Goal: Task Accomplishment & Management: Use online tool/utility

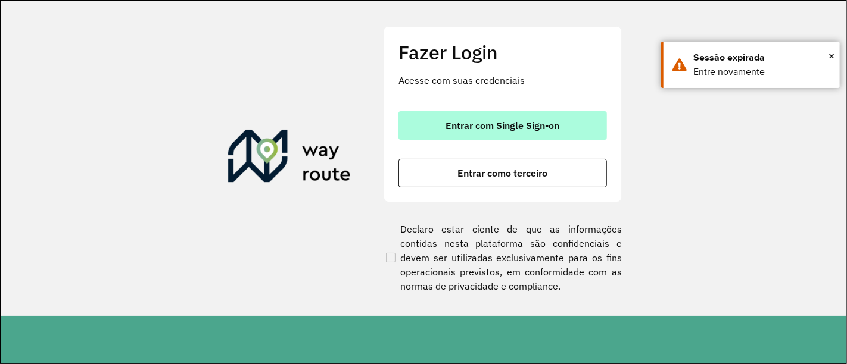
click at [471, 122] on span "Entrar com Single Sign-on" at bounding box center [503, 126] width 114 height 10
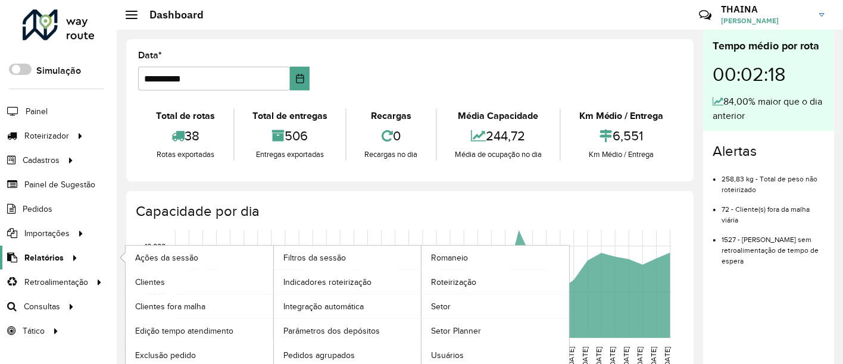
click at [60, 256] on span "Relatórios" at bounding box center [43, 258] width 39 height 13
click at [36, 258] on span "Relatórios" at bounding box center [43, 258] width 39 height 13
click at [471, 258] on link "Romaneio" at bounding box center [495, 258] width 148 height 24
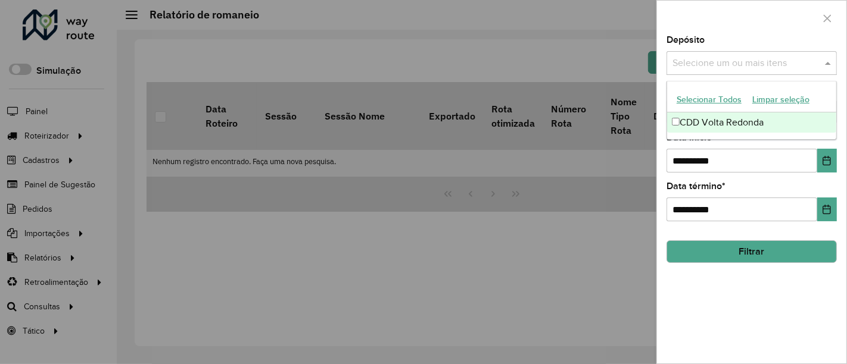
click at [738, 59] on input "text" at bounding box center [745, 64] width 152 height 14
click at [723, 129] on div "CDD Volta Redonda" at bounding box center [752, 123] width 170 height 20
drag, startPoint x: 724, startPoint y: 139, endPoint x: 732, endPoint y: 143, distance: 9.1
click at [726, 139] on div "**********" at bounding box center [751, 152] width 170 height 39
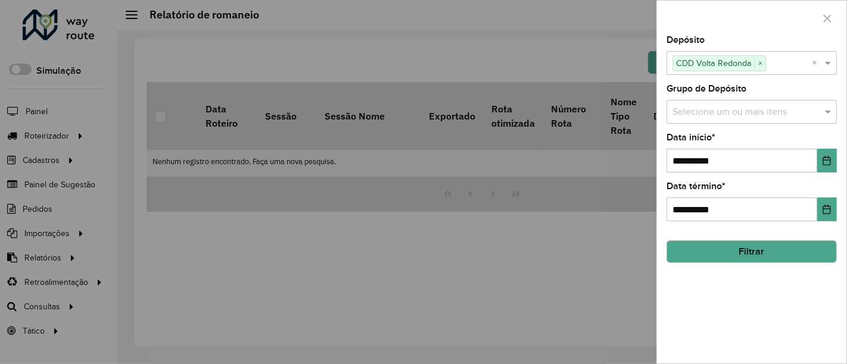
click at [733, 143] on div "**********" at bounding box center [751, 152] width 170 height 39
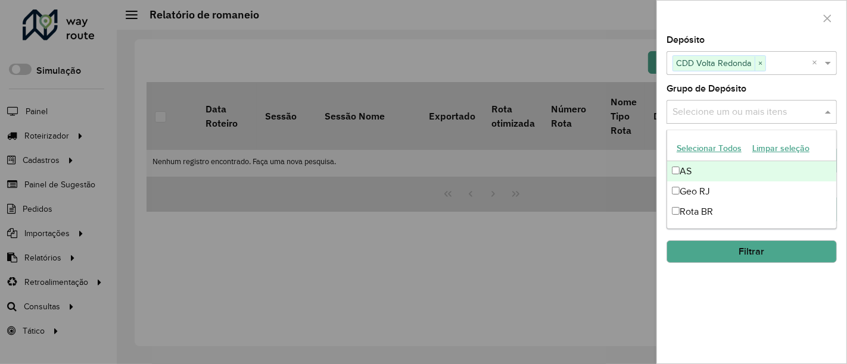
click at [704, 113] on input "text" at bounding box center [745, 112] width 152 height 14
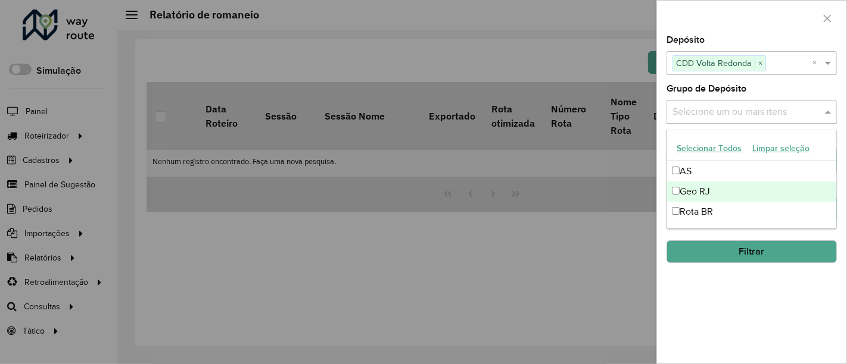
click at [694, 191] on div "Geo RJ" at bounding box center [752, 192] width 170 height 20
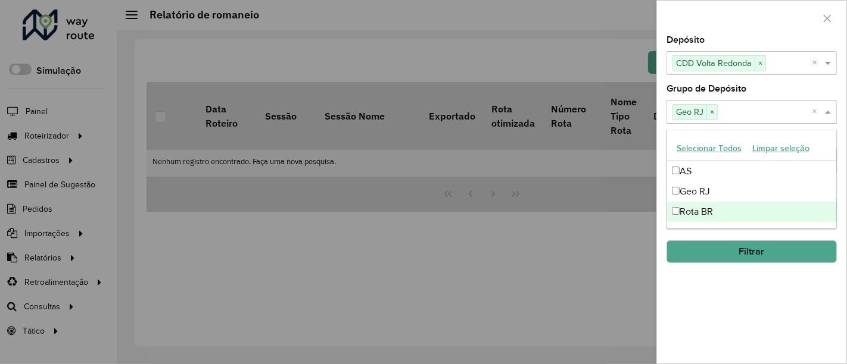
click at [776, 298] on div "**********" at bounding box center [751, 200] width 189 height 328
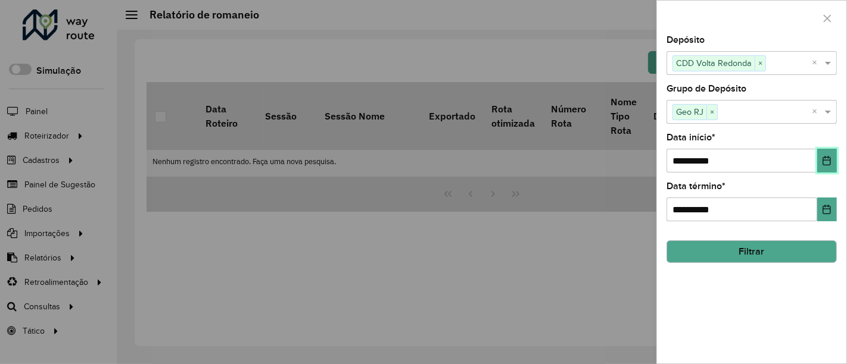
click at [824, 161] on icon "Choose Date" at bounding box center [827, 161] width 10 height 10
drag, startPoint x: 433, startPoint y: 294, endPoint x: 513, endPoint y: 364, distance: 105.9
click at [433, 295] on div at bounding box center [423, 182] width 847 height 364
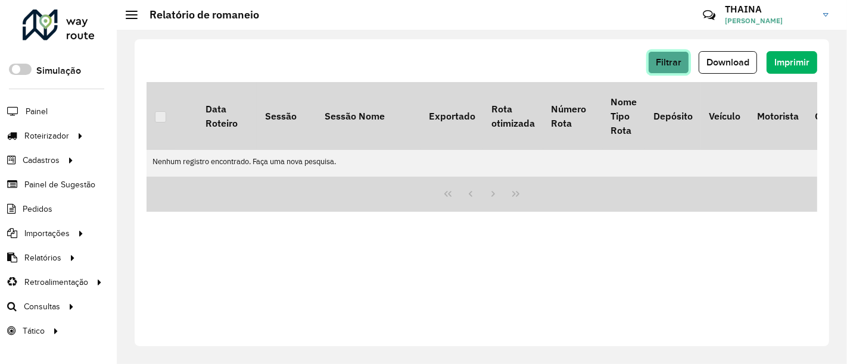
click at [673, 57] on span "Filtrar" at bounding box center [668, 62] width 26 height 10
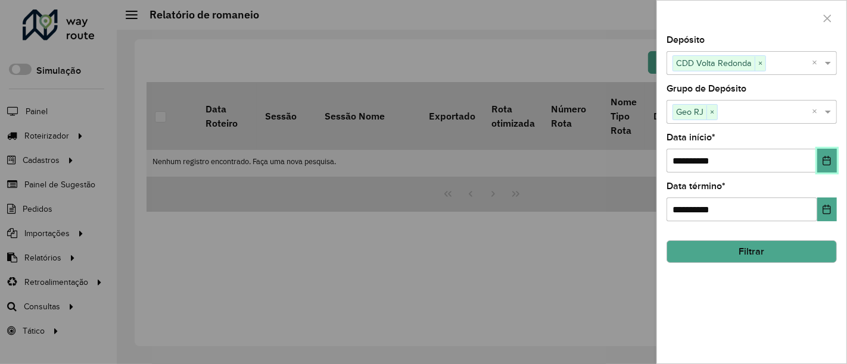
click at [827, 161] on icon "Choose Date" at bounding box center [827, 161] width 10 height 10
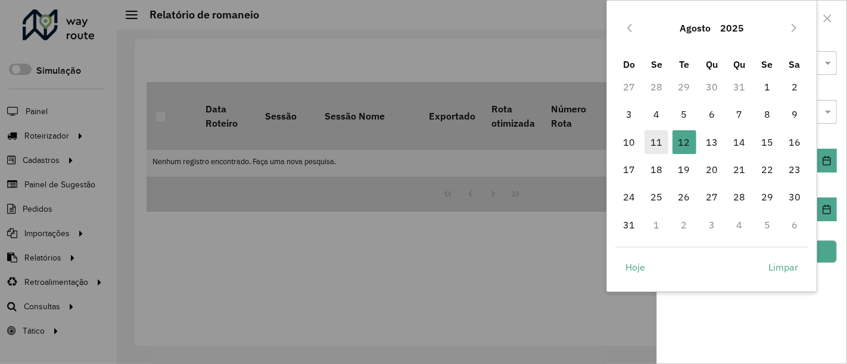
click at [660, 141] on span "11" at bounding box center [656, 142] width 24 height 24
type input "**********"
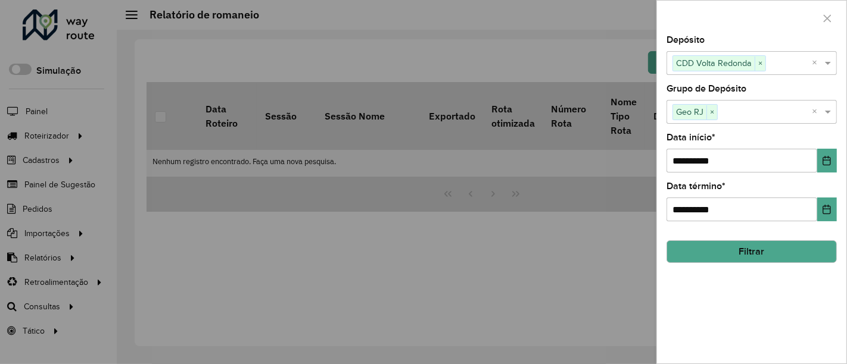
click at [767, 256] on button "Filtrar" at bounding box center [751, 252] width 170 height 23
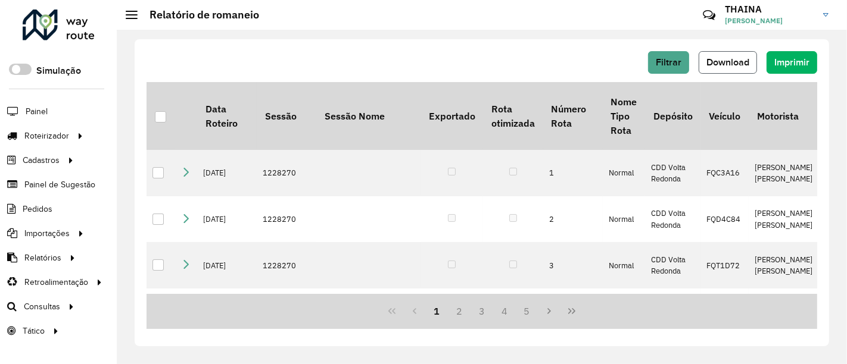
click at [731, 64] on span "Download" at bounding box center [727, 62] width 43 height 10
